Goal: Task Accomplishment & Management: Manage account settings

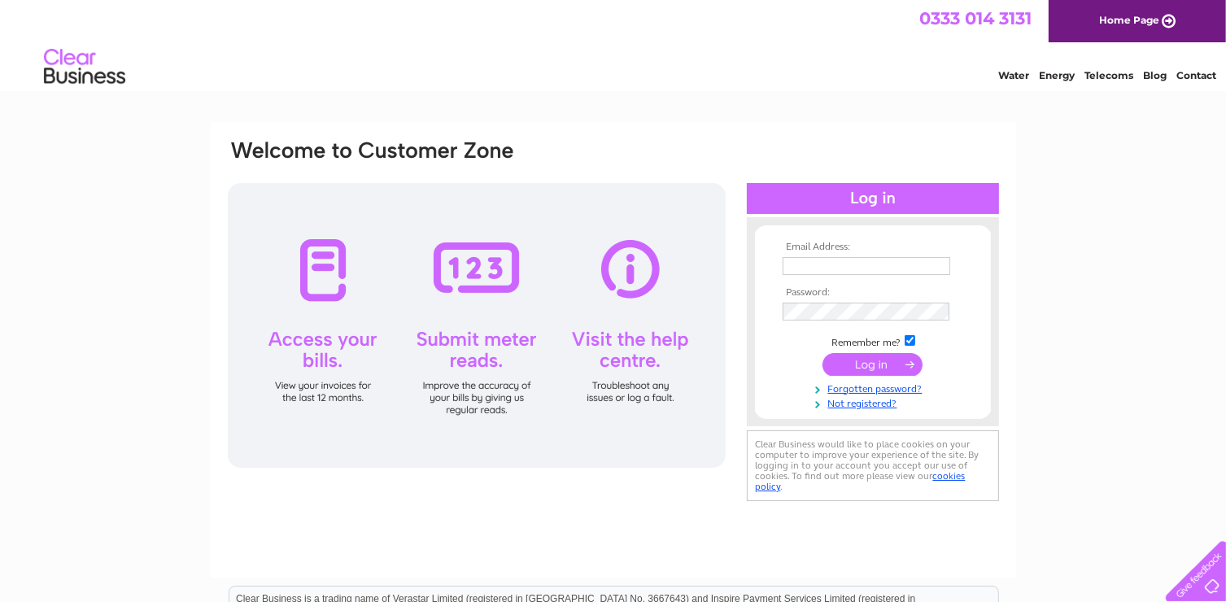
click at [841, 267] on input "text" at bounding box center [867, 266] width 168 height 18
click at [843, 266] on input "text" at bounding box center [867, 267] width 169 height 20
type input "hamiltonveronica941@gmail.com"
click at [880, 369] on input "submit" at bounding box center [873, 365] width 100 height 23
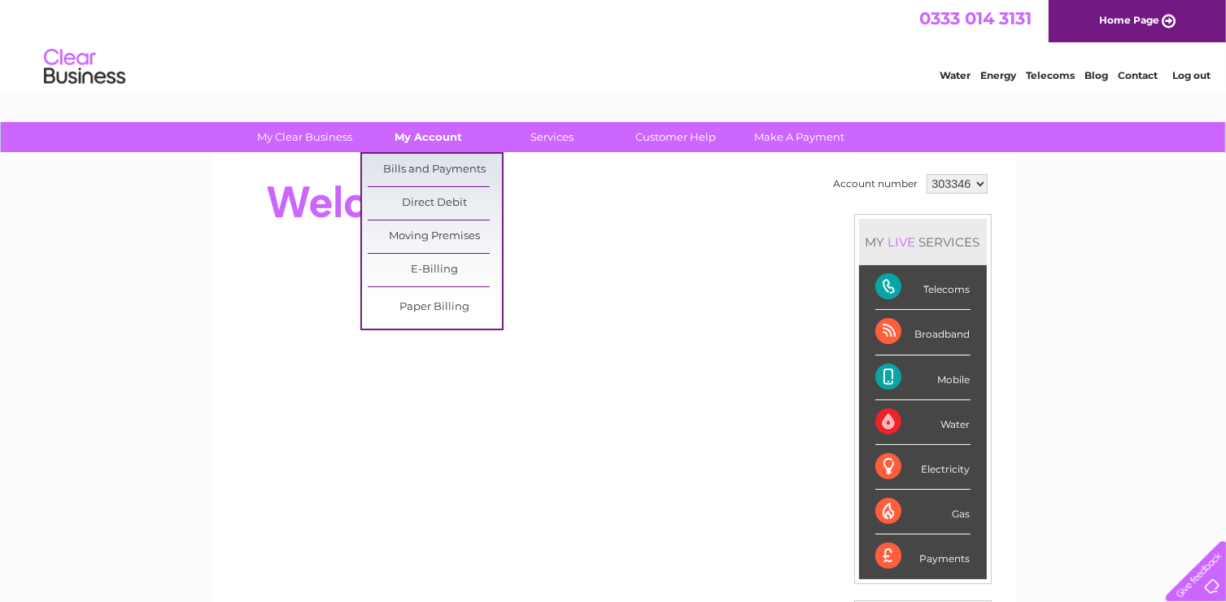
click at [433, 133] on link "My Account" at bounding box center [428, 137] width 134 height 30
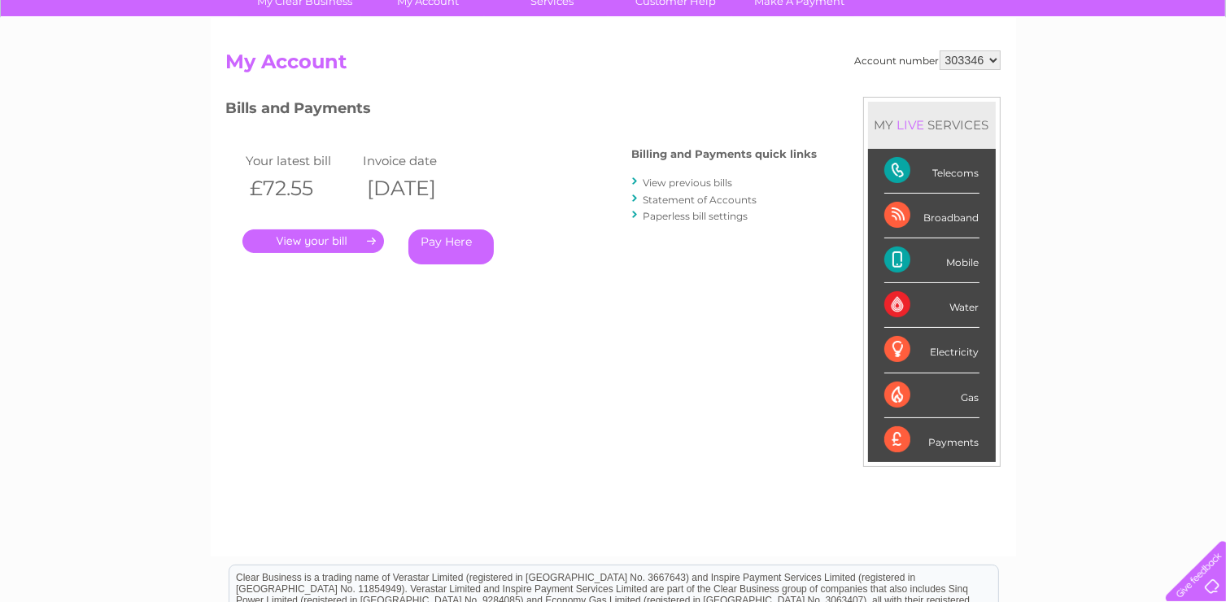
scroll to position [165, 0]
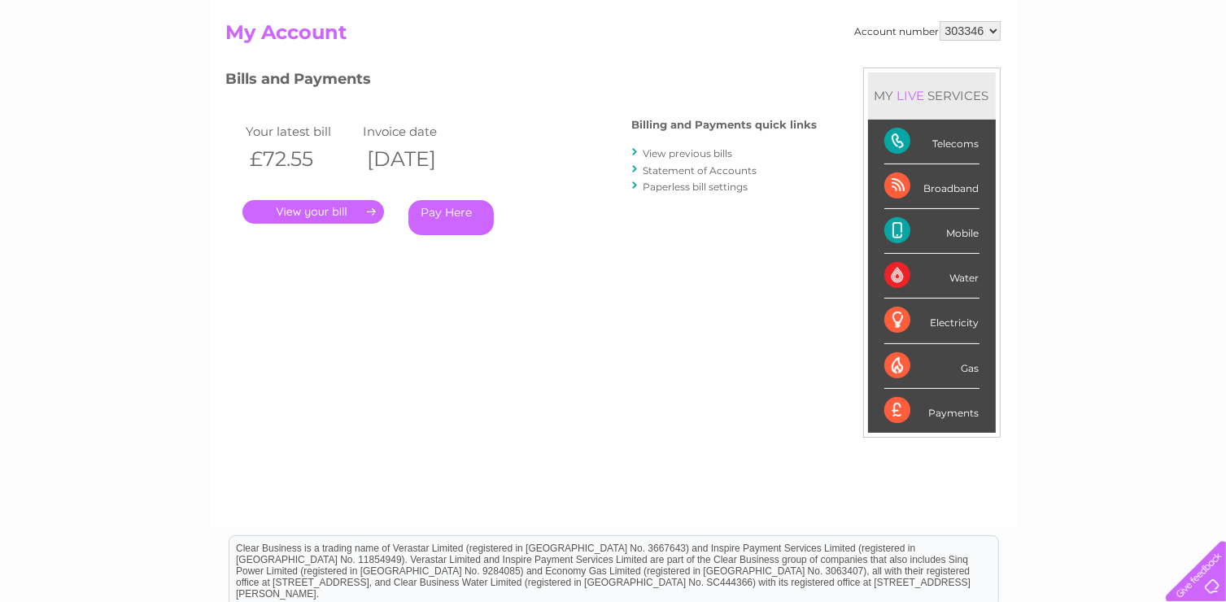
click at [341, 215] on link "." at bounding box center [313, 212] width 142 height 24
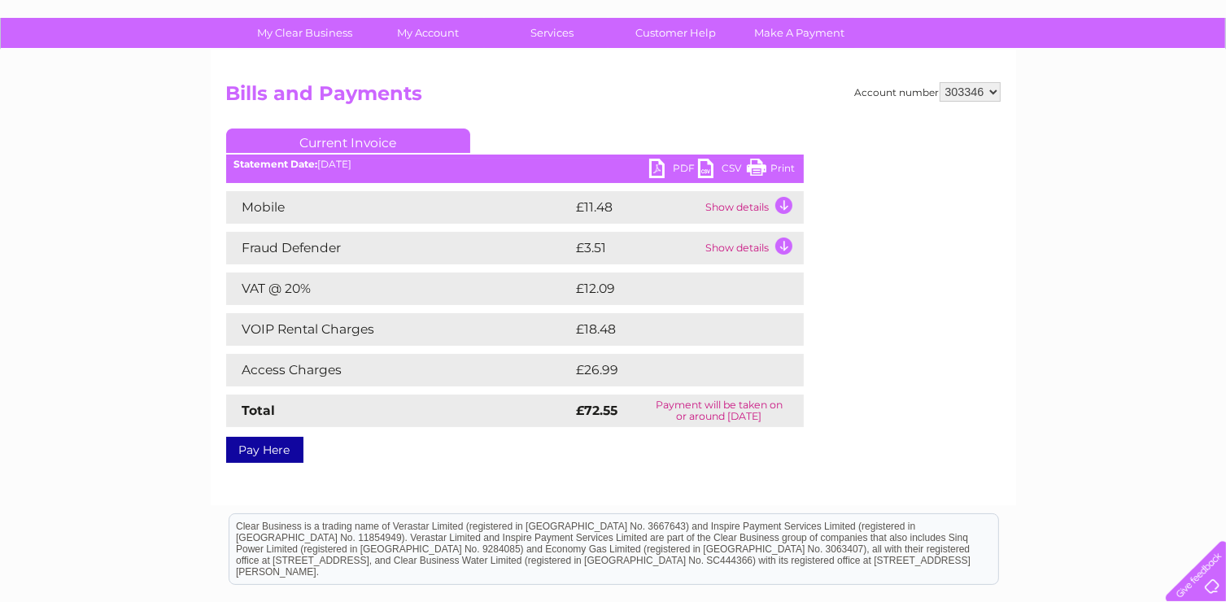
scroll to position [117, 0]
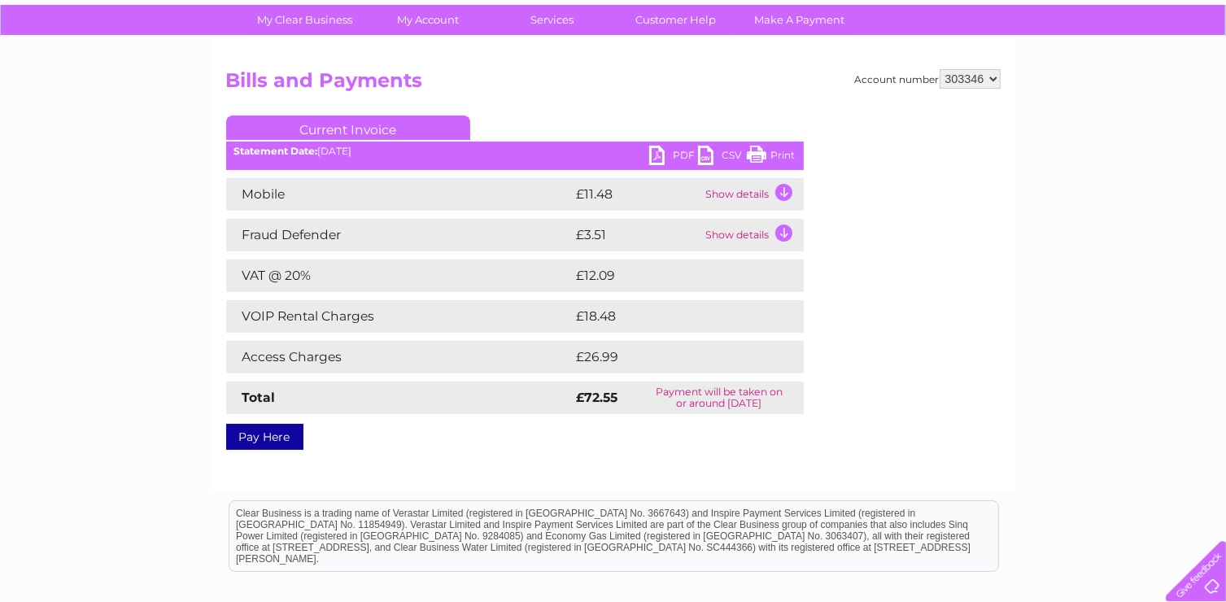
click at [755, 194] on td "Show details" at bounding box center [753, 194] width 102 height 33
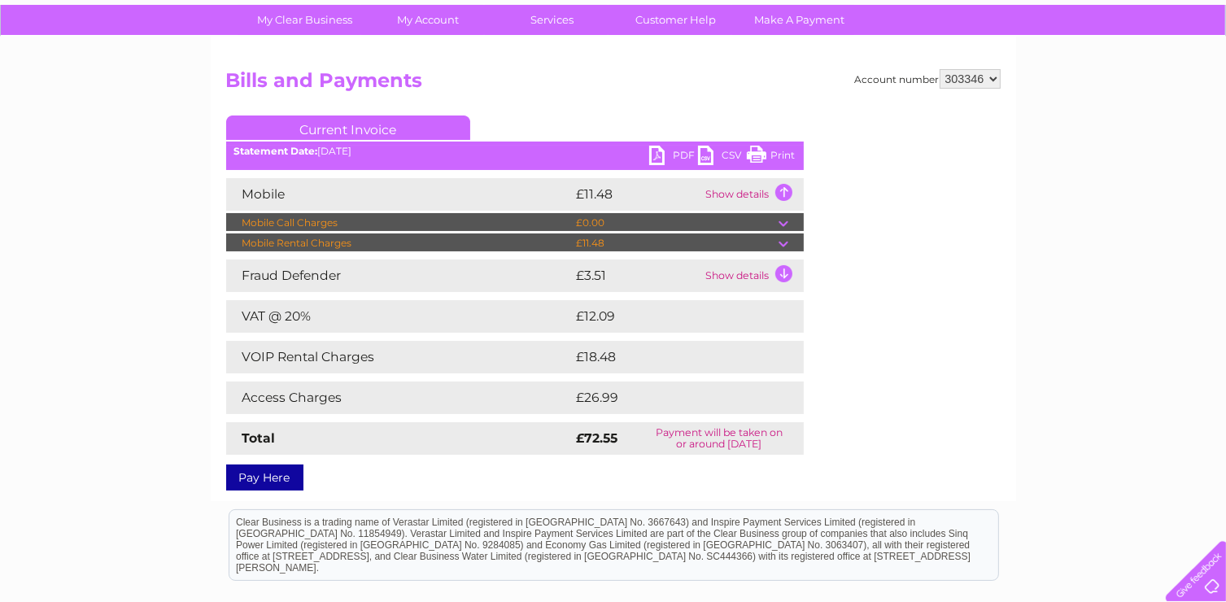
click at [786, 188] on td "Show details" at bounding box center [753, 194] width 102 height 33
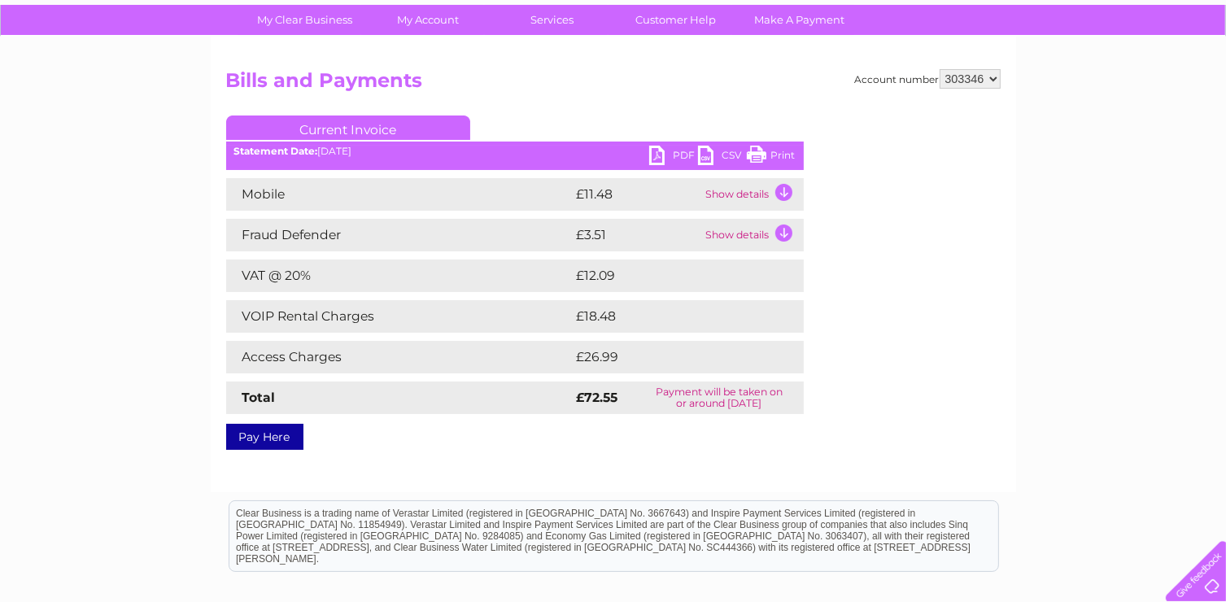
click at [752, 236] on td "Show details" at bounding box center [753, 235] width 102 height 33
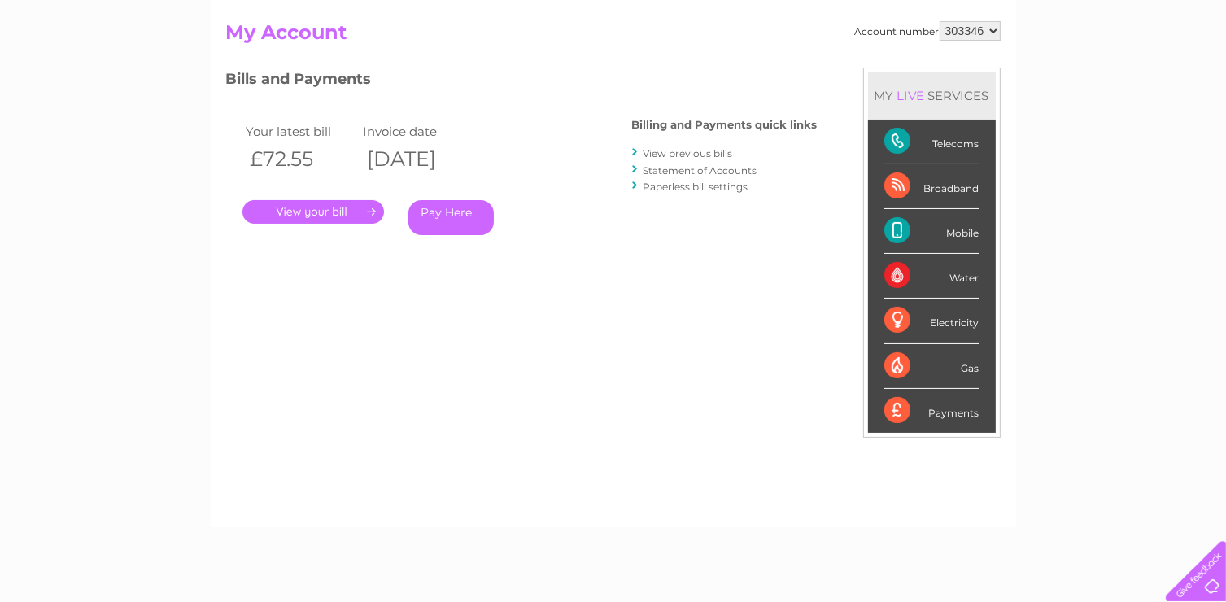
click at [307, 210] on link "." at bounding box center [313, 212] width 142 height 24
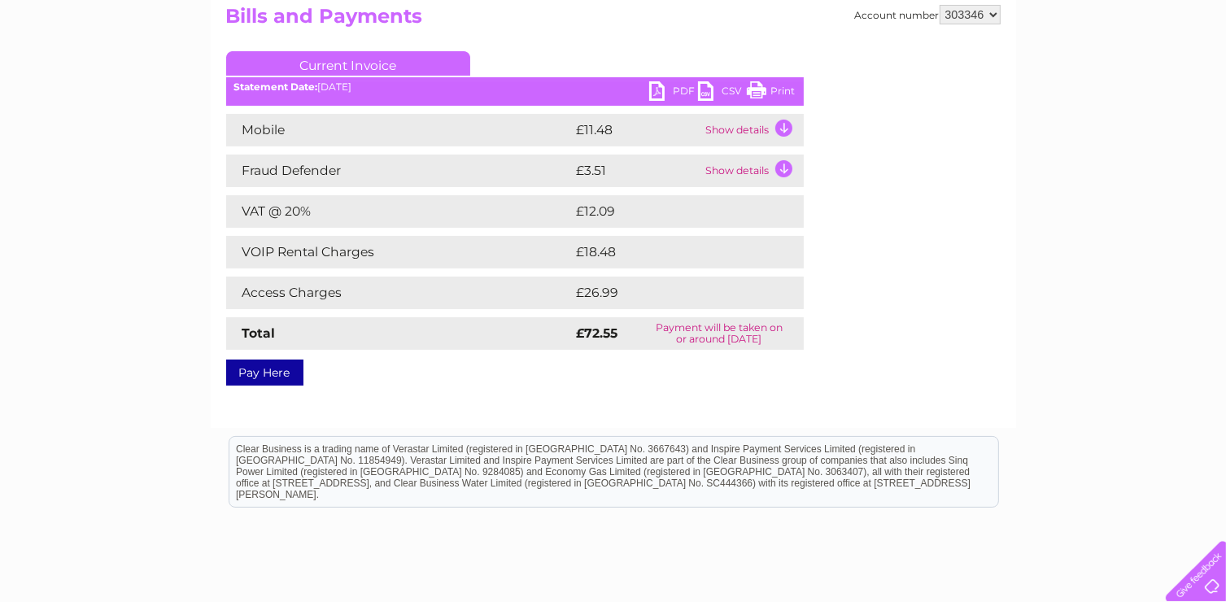
scroll to position [185, 0]
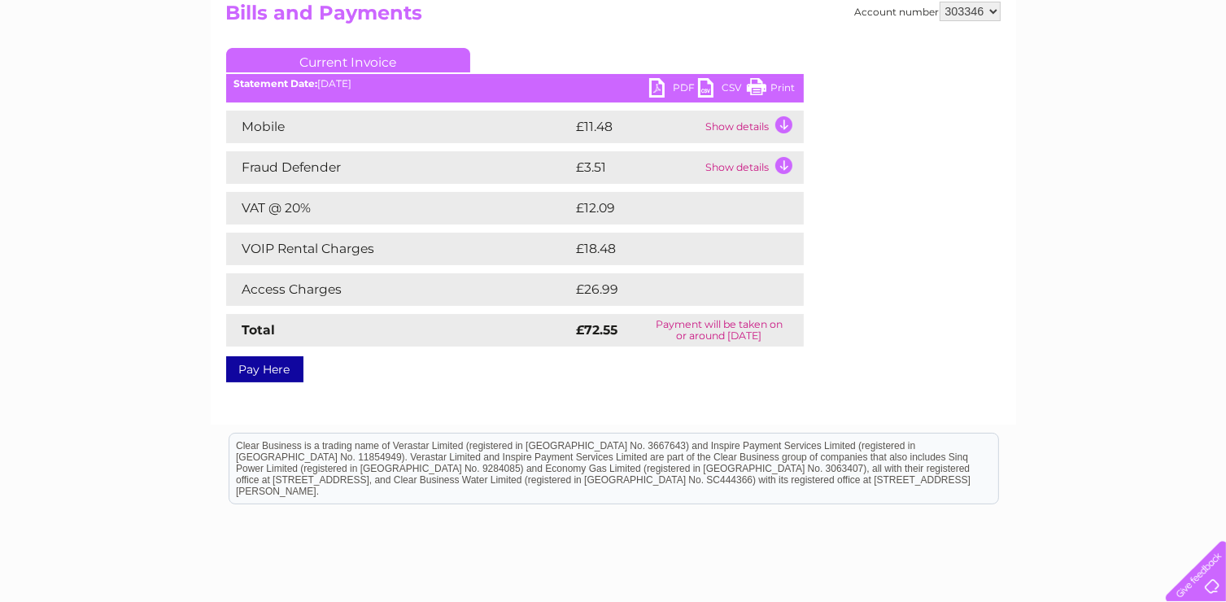
click at [771, 89] on link "Print" at bounding box center [771, 90] width 49 height 24
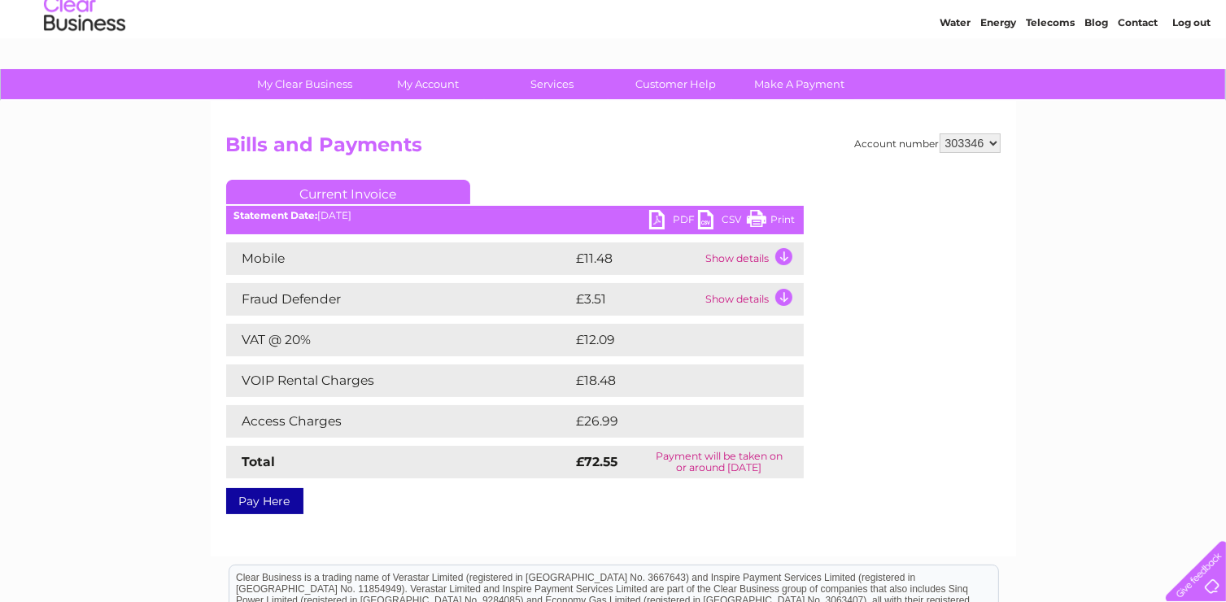
scroll to position [0, 0]
